Goal: Navigation & Orientation: Understand site structure

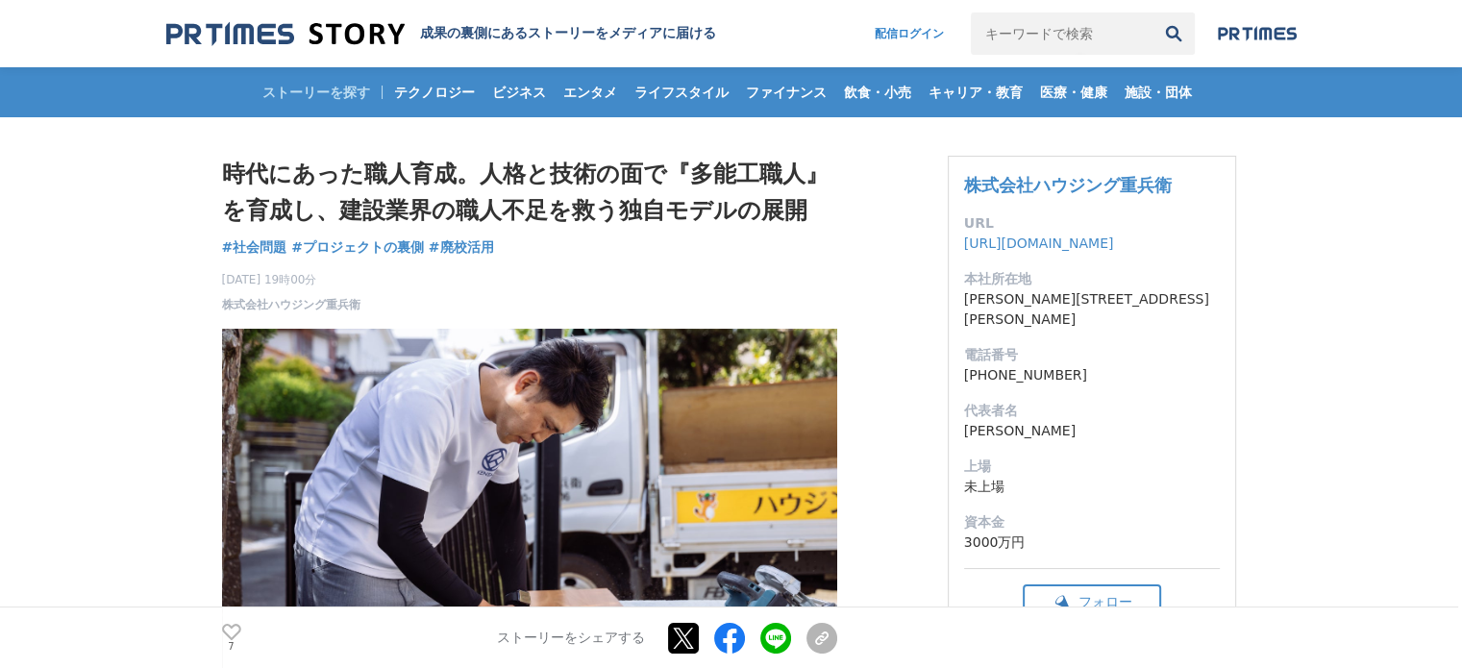
click at [258, 30] on img at bounding box center [285, 34] width 238 height 26
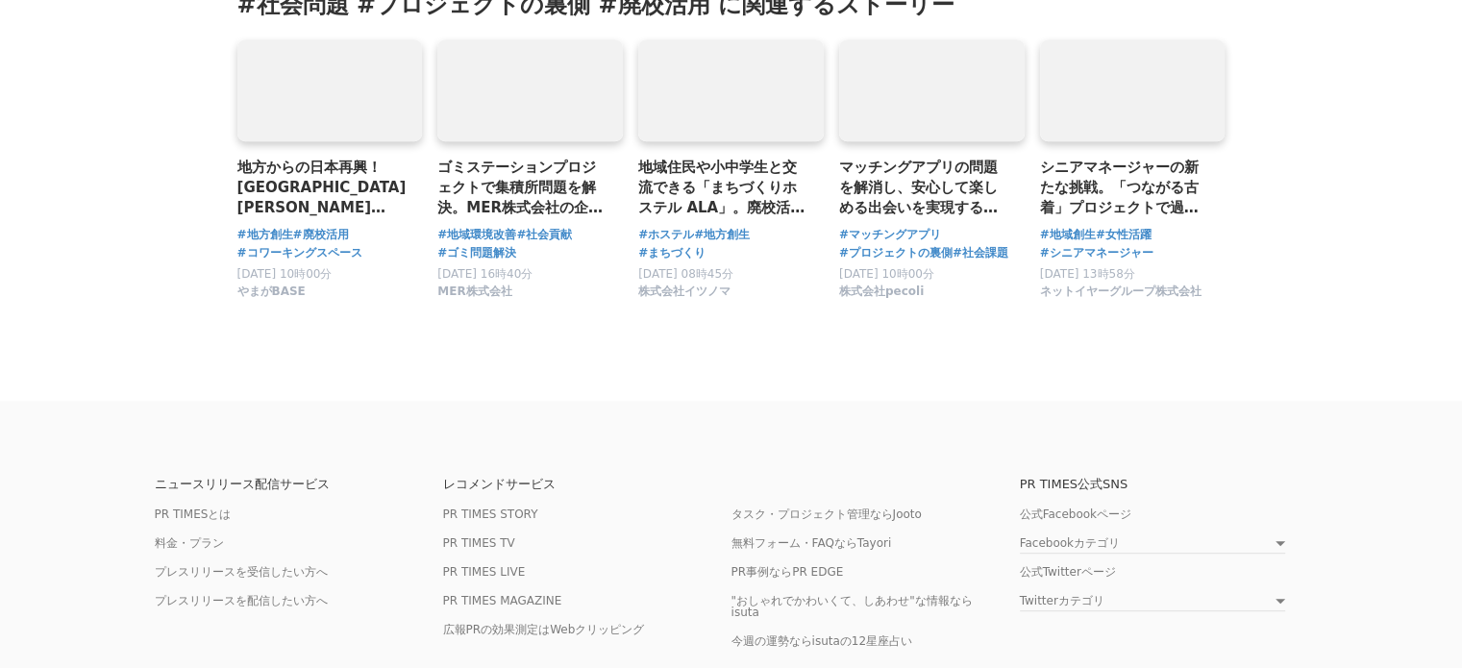
scroll to position [8328, 0]
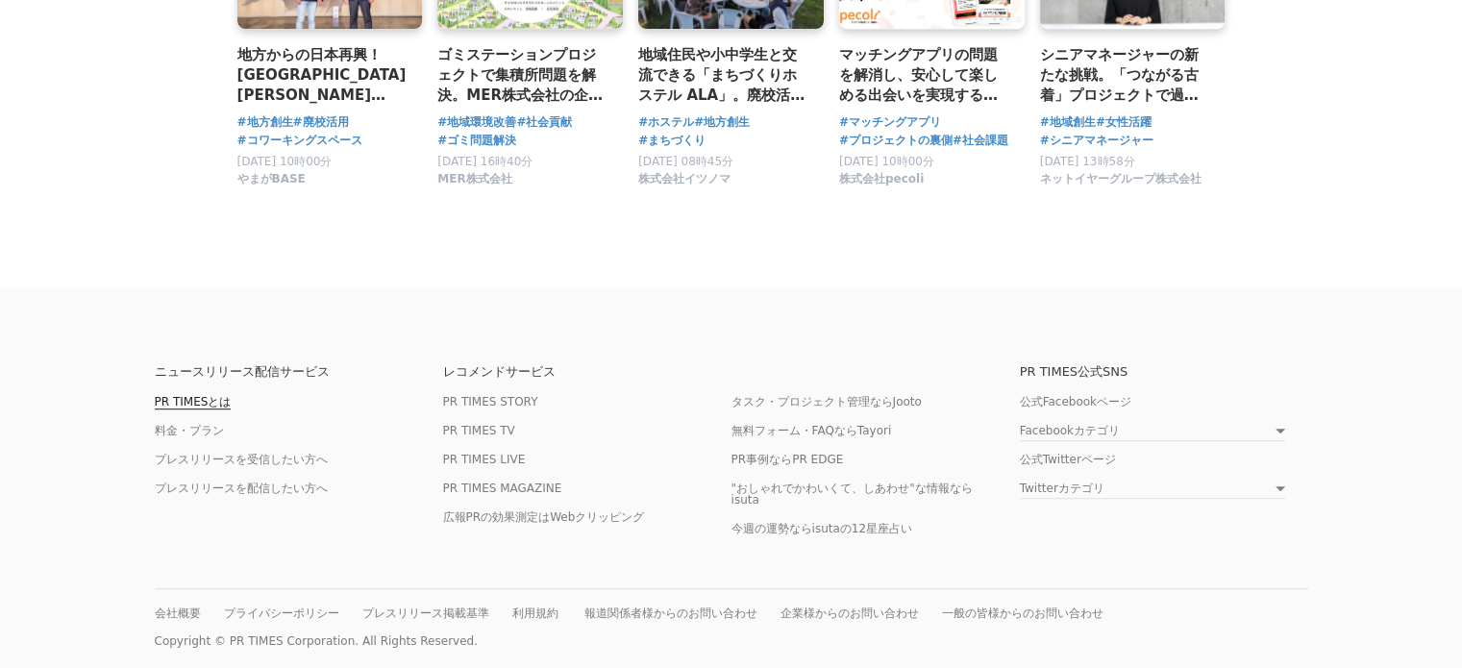
click at [200, 395] on link "PR TIMESとは" at bounding box center [193, 402] width 77 height 14
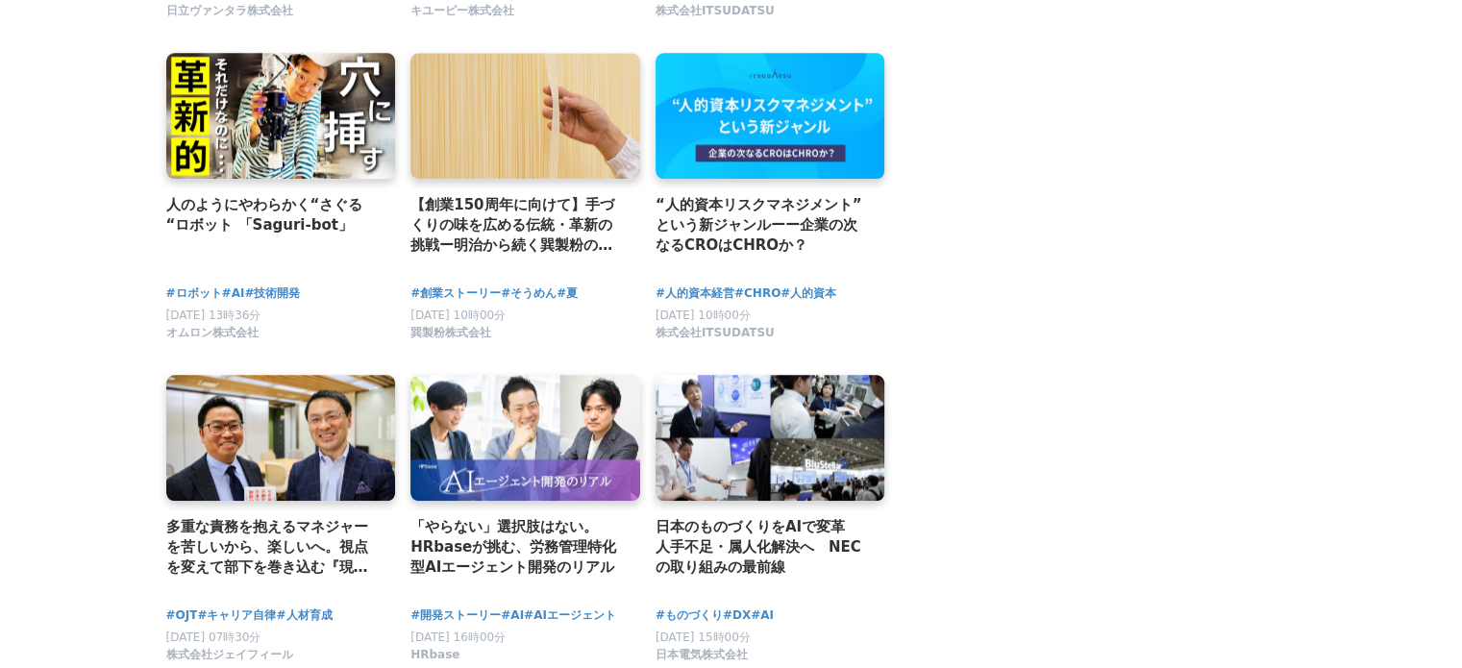
scroll to position [2595, 0]
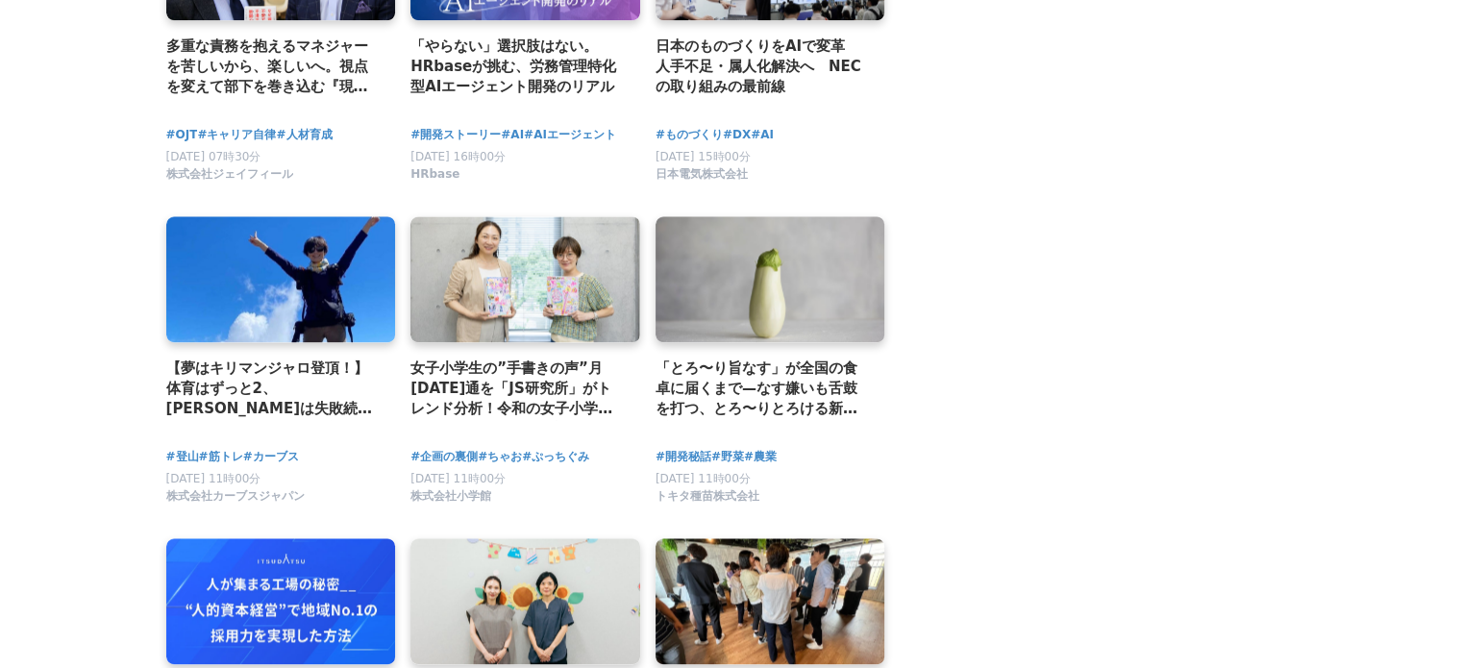
drag, startPoint x: 32, startPoint y: 126, endPoint x: 24, endPoint y: 111, distance: 17.2
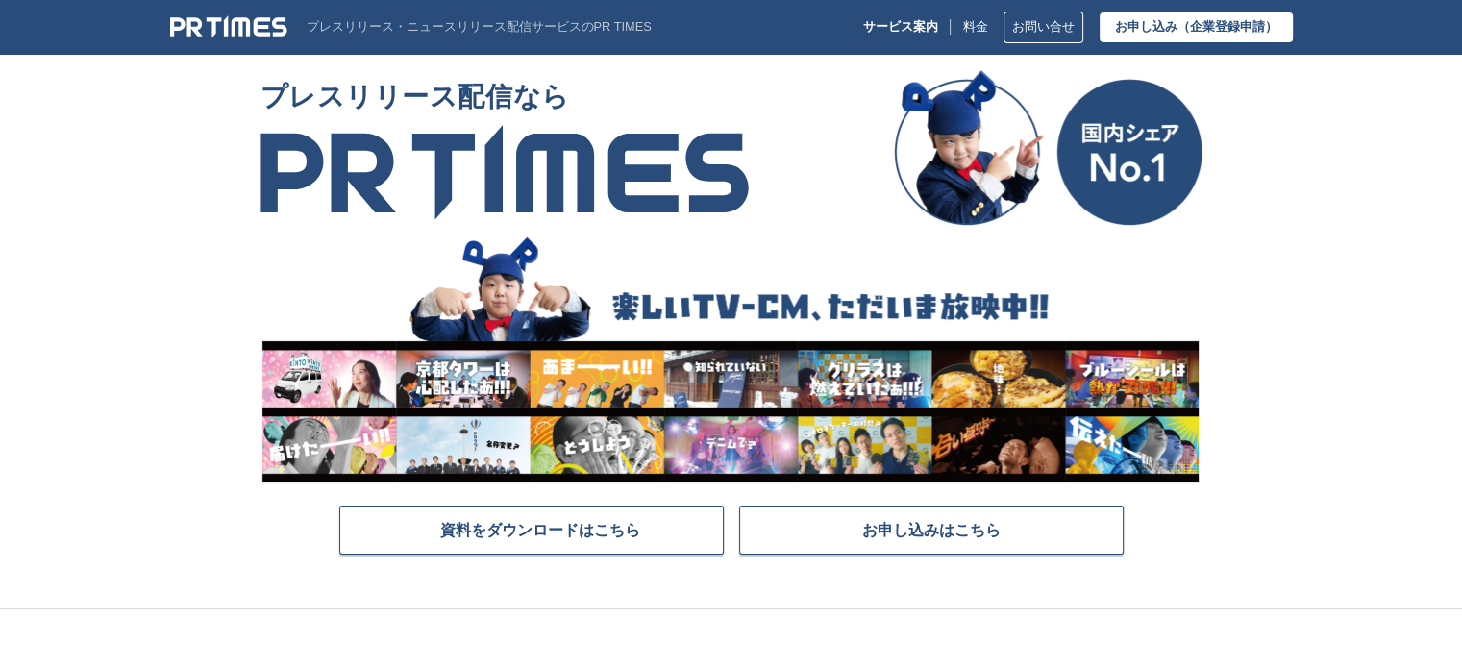
click at [209, 15] on img at bounding box center [228, 26] width 117 height 23
